Goal: Transaction & Acquisition: Subscribe to service/newsletter

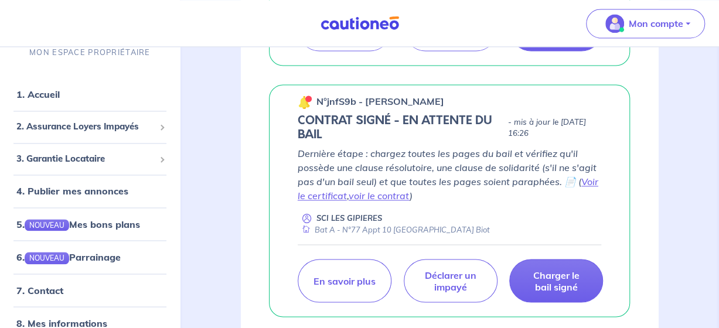
scroll to position [880, 0]
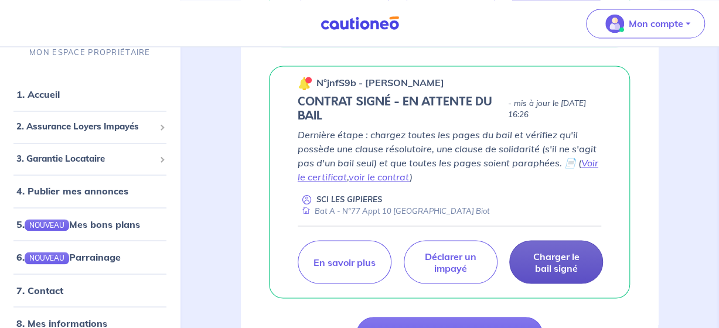
click at [558, 274] on p "Charger le bail signé" at bounding box center [556, 261] width 64 height 23
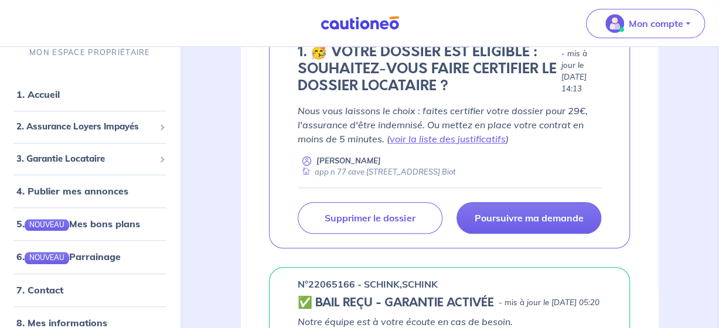
scroll to position [410, 0]
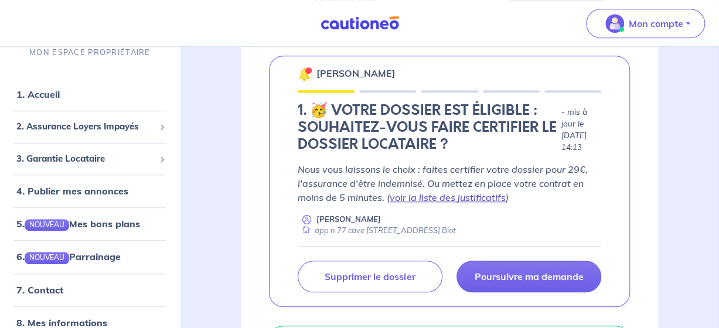
click at [481, 203] on link "voir la liste des justificatifs" at bounding box center [448, 198] width 116 height 12
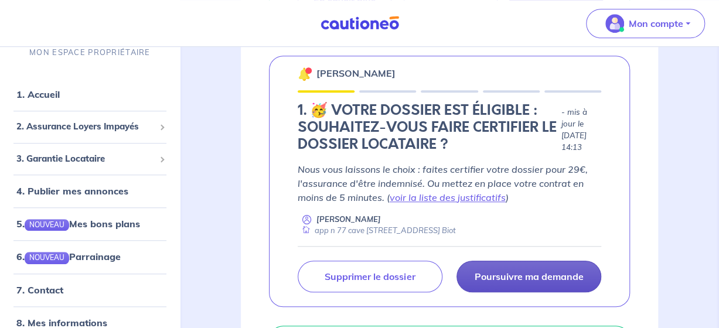
click at [552, 283] on p "Poursuivre ma demande" at bounding box center [528, 277] width 109 height 12
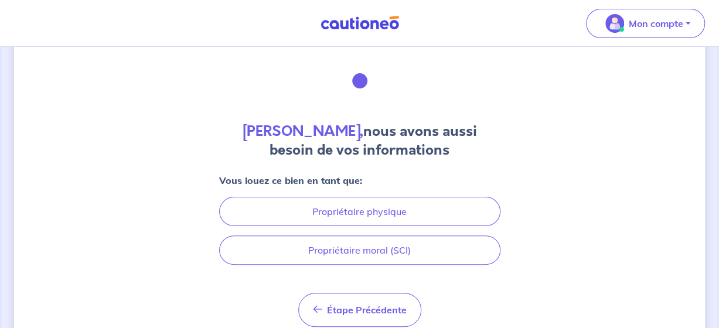
scroll to position [59, 0]
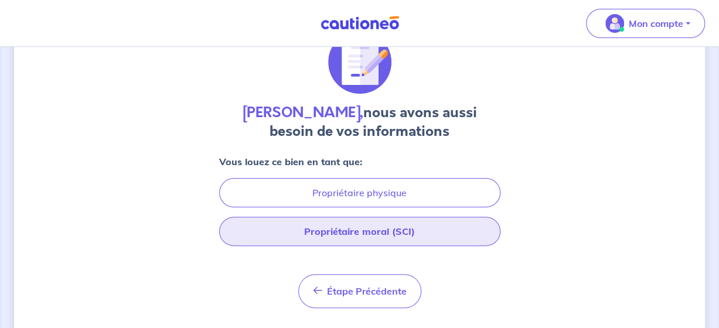
click at [382, 229] on button "Propriétaire moral (SCI)" at bounding box center [359, 231] width 281 height 29
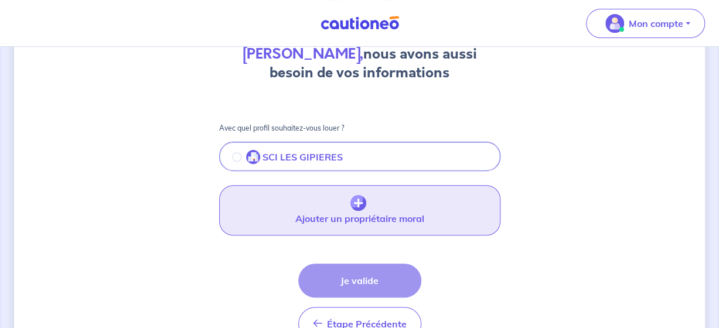
scroll to position [176, 0]
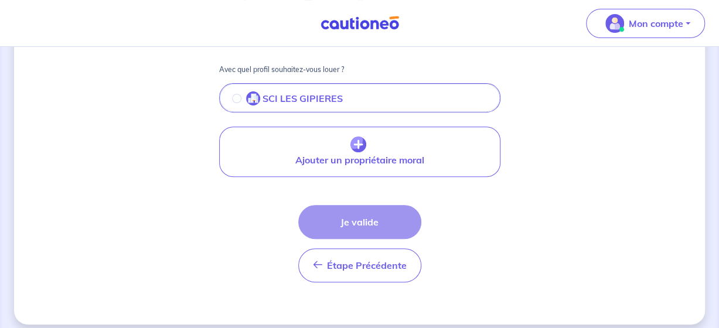
click at [372, 220] on div "Étape Précédente Précédent Je valide Je valide" at bounding box center [359, 243] width 123 height 77
click at [359, 220] on div "Étape Précédente Précédent Je valide Je valide" at bounding box center [359, 243] width 123 height 77
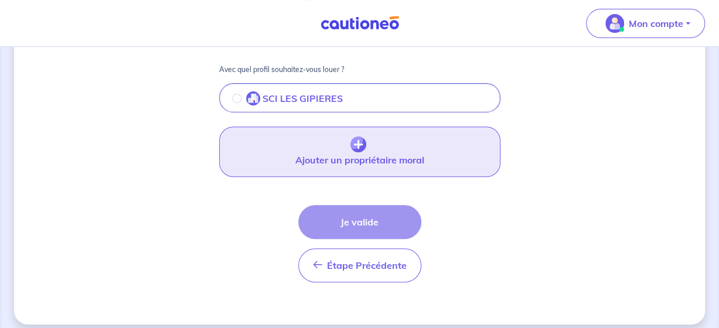
click at [373, 146] on button "Ajouter un propriétaire moral" at bounding box center [359, 152] width 281 height 50
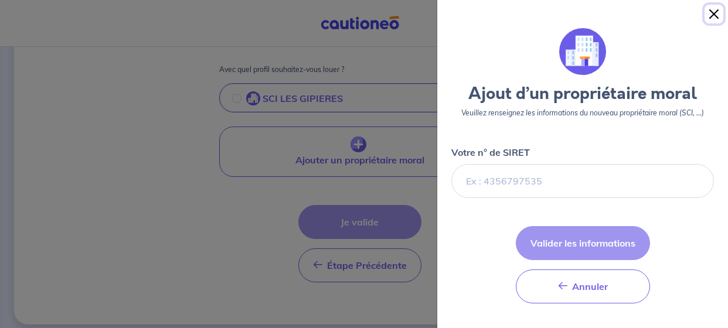
click at [712, 9] on button "Close" at bounding box center [714, 14] width 19 height 19
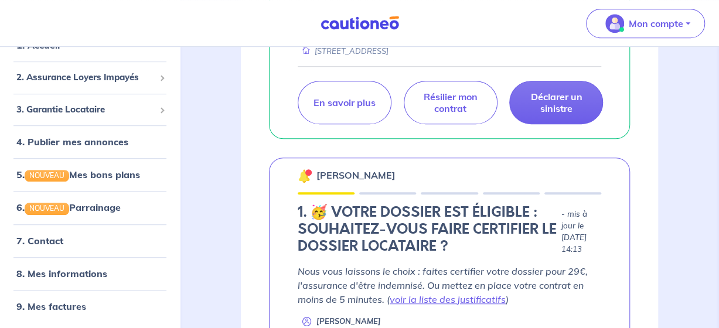
scroll to position [235, 0]
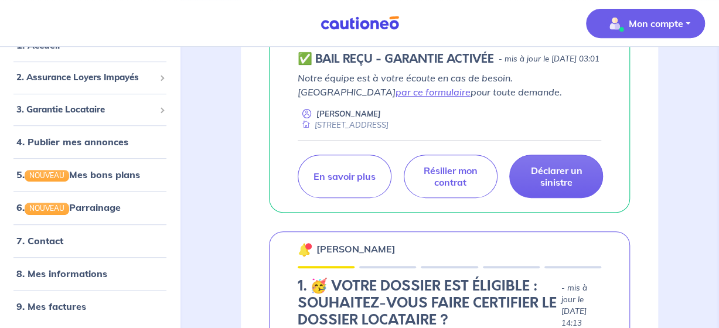
click at [652, 28] on p "Mon compte" at bounding box center [656, 23] width 55 height 14
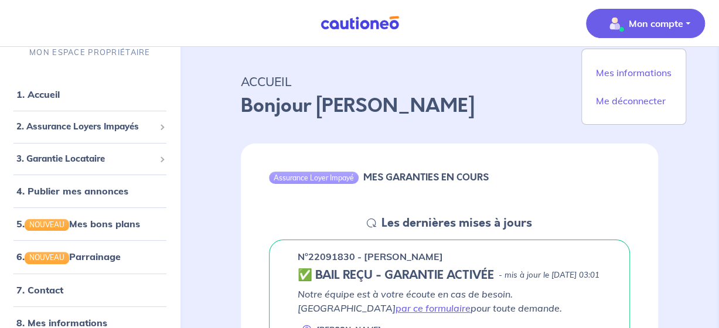
scroll to position [0, 0]
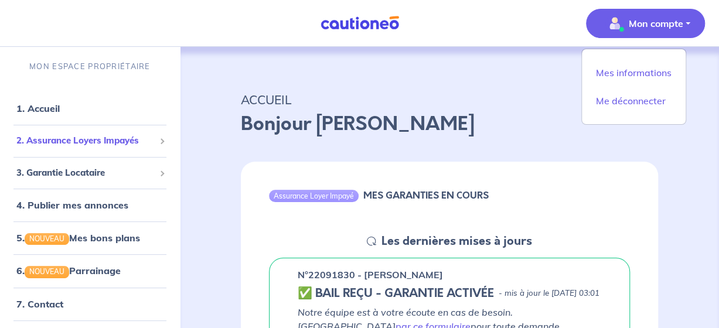
click at [115, 141] on span "2. Assurance Loyers Impayés" at bounding box center [85, 140] width 138 height 13
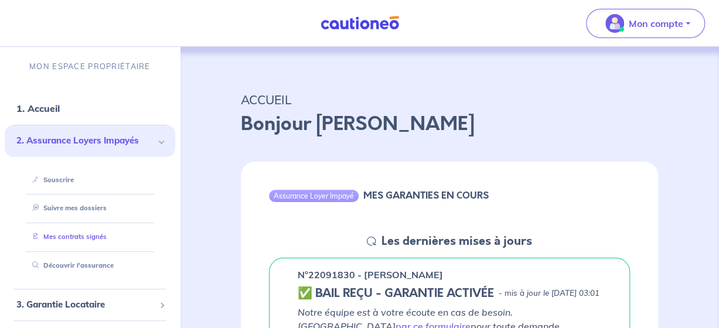
click at [89, 234] on link "Mes contrats signés" at bounding box center [67, 237] width 79 height 8
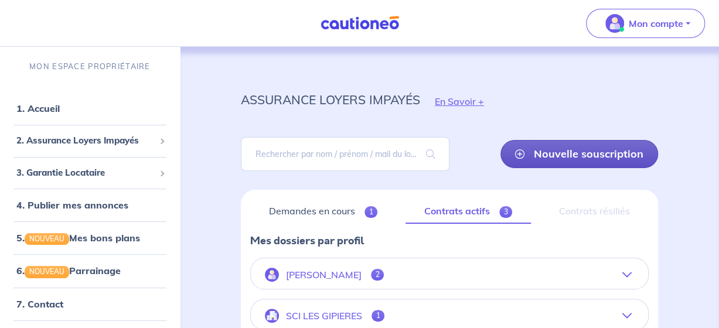
scroll to position [59, 0]
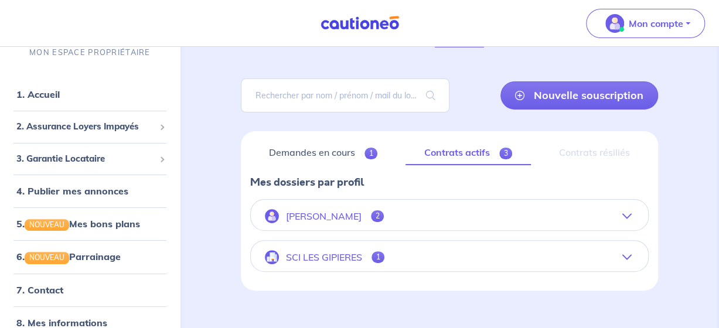
click at [373, 213] on span "2" at bounding box center [377, 217] width 13 height 12
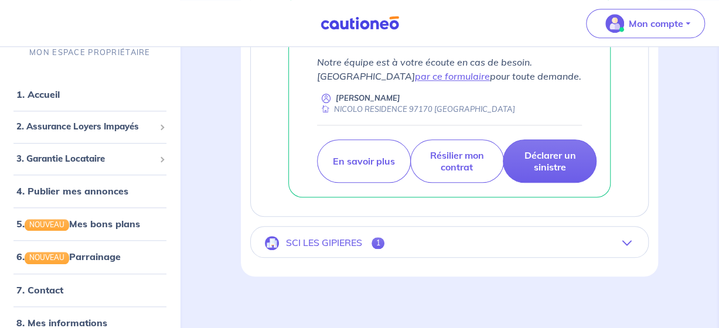
scroll to position [529, 0]
click at [627, 232] on button "SCI LES GIPIERES 1" at bounding box center [450, 242] width 398 height 28
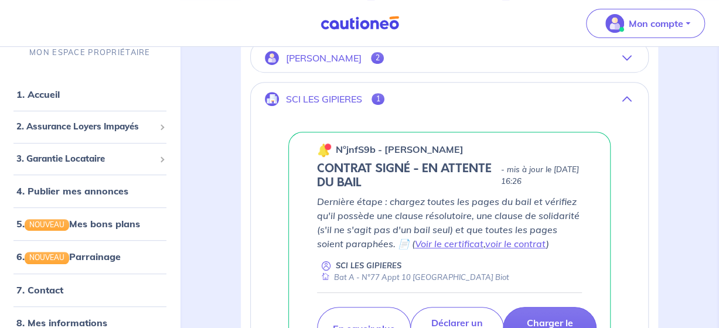
scroll to position [235, 0]
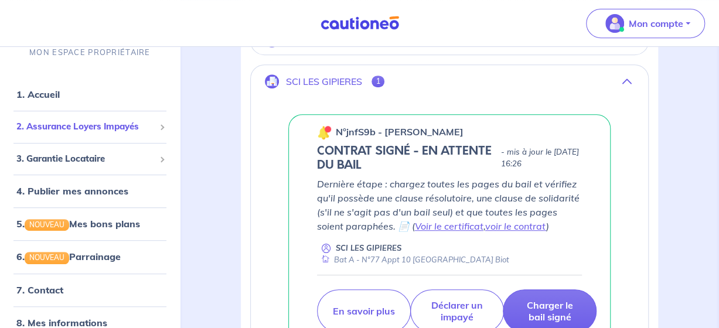
click at [117, 126] on span "2. Assurance Loyers Impayés" at bounding box center [85, 126] width 138 height 13
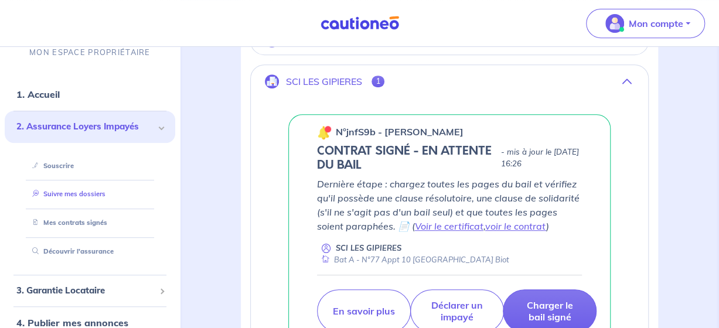
scroll to position [59, 0]
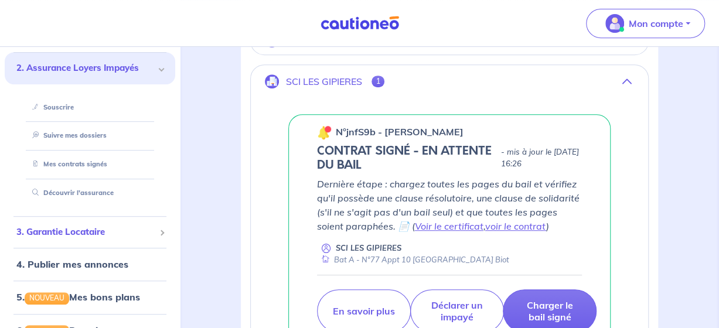
click at [67, 232] on span "3. Garantie Locataire" at bounding box center [85, 232] width 138 height 13
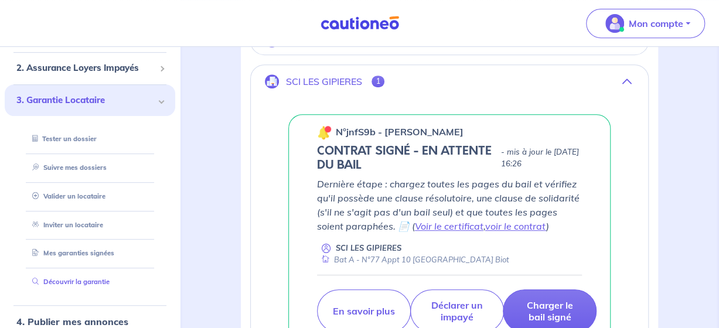
click at [86, 281] on link "Découvrir la garantie" at bounding box center [69, 282] width 82 height 8
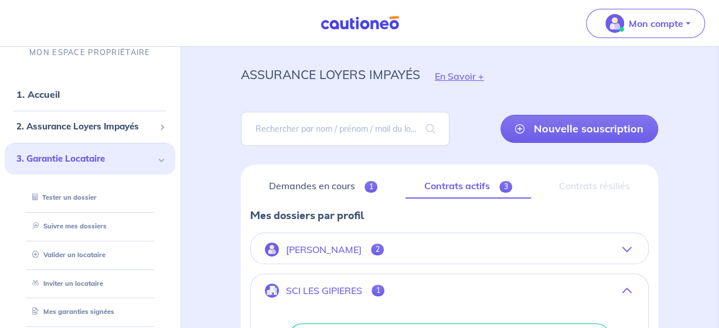
scroll to position [0, 0]
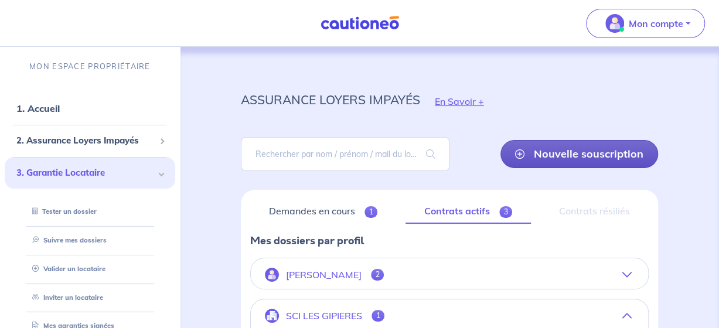
click at [595, 153] on link "Nouvelle souscription" at bounding box center [580, 154] width 158 height 28
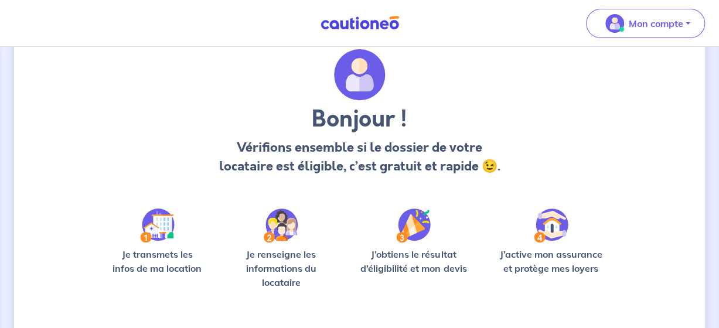
scroll to position [59, 0]
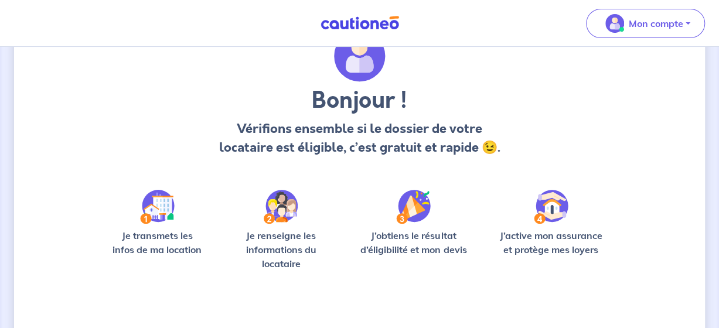
click at [167, 218] on img at bounding box center [157, 207] width 35 height 34
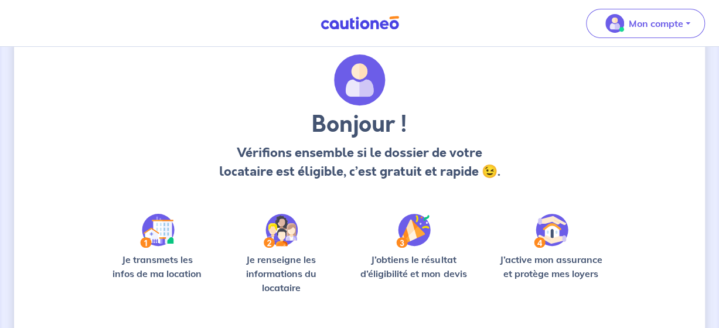
scroll to position [25, 0]
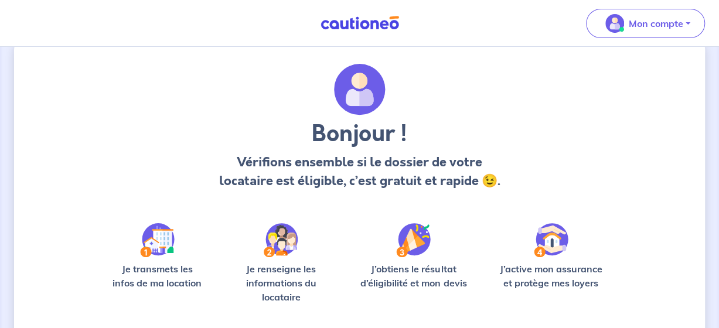
click at [165, 248] on img at bounding box center [157, 240] width 35 height 34
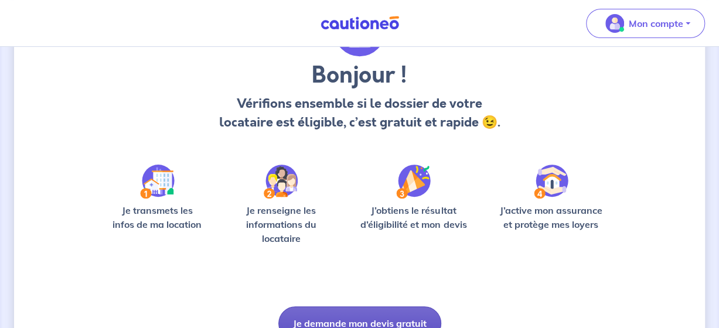
scroll to position [142, 0]
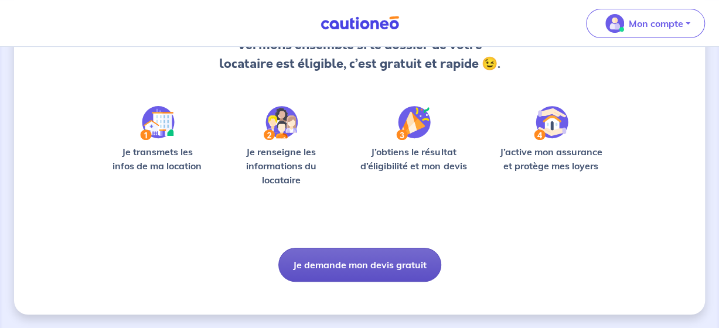
click at [340, 253] on button "Je demande mon devis gratuit" at bounding box center [360, 265] width 163 height 34
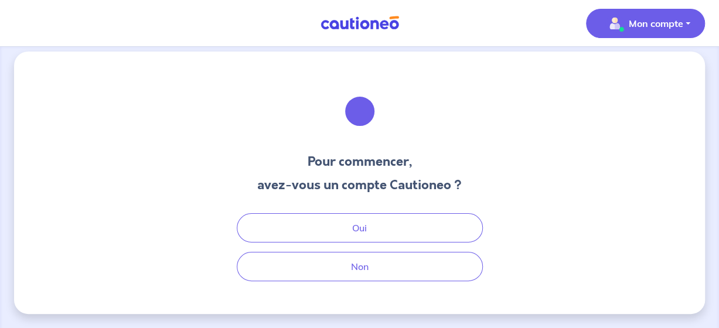
scroll to position [8, 0]
